Goal: Navigation & Orientation: Find specific page/section

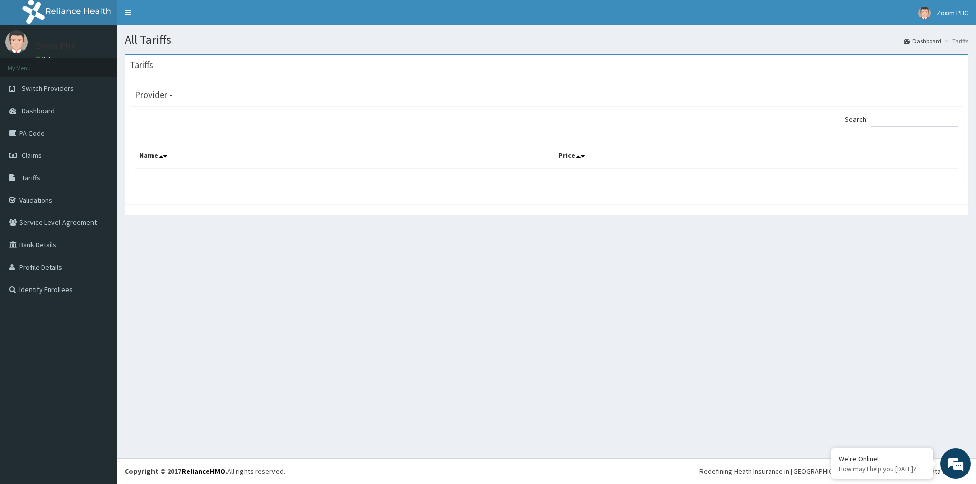
drag, startPoint x: 976, startPoint y: 17, endPoint x: 270, endPoint y: 221, distance: 734.6
click at [261, 242] on div "All Tariffs Dashboard Tariffs [GEOGRAPHIC_DATA] Provider - Search: Name Price" at bounding box center [546, 241] width 859 height 433
drag, startPoint x: 286, startPoint y: 179, endPoint x: 285, endPoint y: 185, distance: 5.7
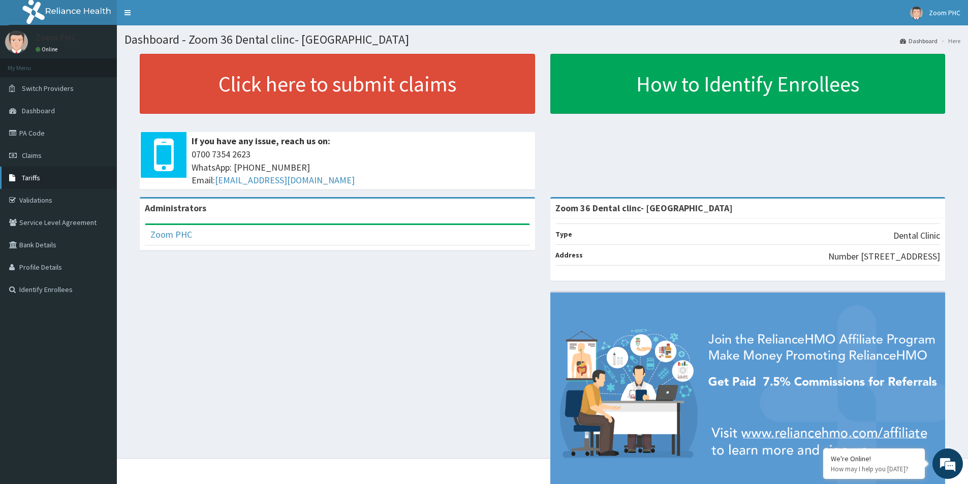
click at [23, 175] on span "Tariffs" at bounding box center [31, 177] width 18 height 9
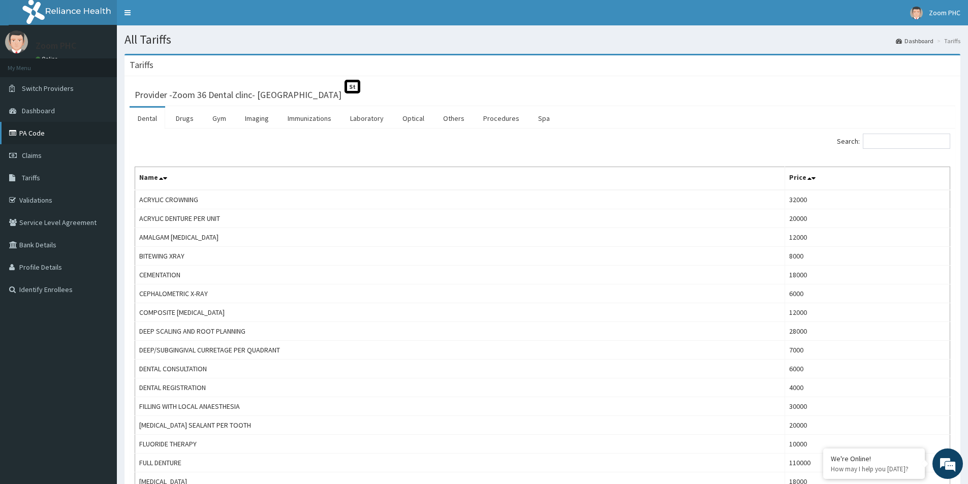
click at [58, 135] on link "PA Code" at bounding box center [58, 133] width 117 height 22
